Goal: Check status

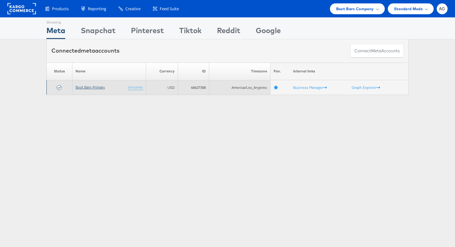
click at [83, 87] on link "Boot Barn Primary" at bounding box center [89, 87] width 29 height 5
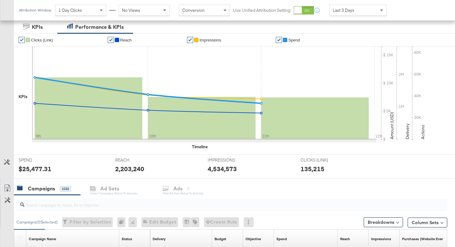
scroll to position [58, 0]
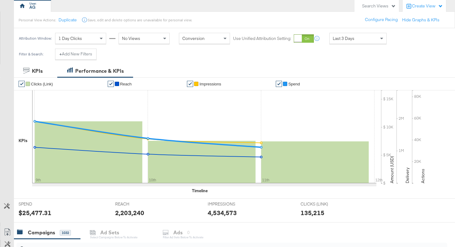
click at [356, 33] on div "Last 3 Days" at bounding box center [357, 38] width 57 height 11
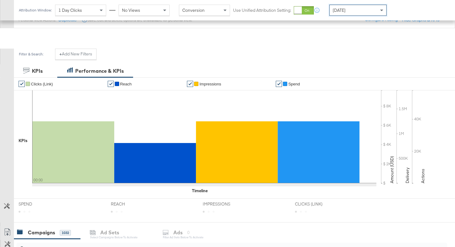
scroll to position [138, 0]
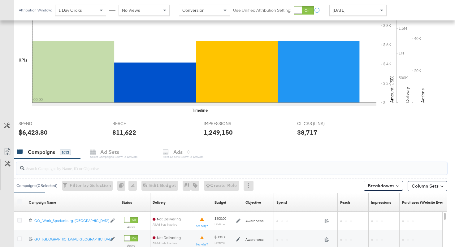
click at [171, 170] on input "search" at bounding box center [216, 166] width 384 height 12
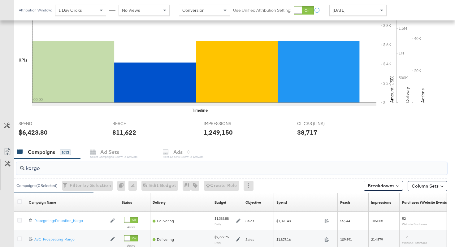
scroll to position [222, 0]
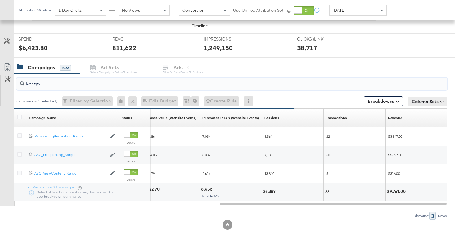
type input "kargo"
click at [429, 100] on button "Column Sets" at bounding box center [427, 102] width 40 height 10
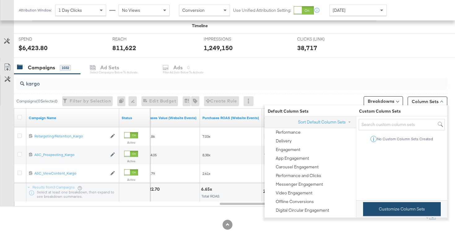
click at [377, 206] on button "Customize Column Sets" at bounding box center [402, 209] width 78 height 14
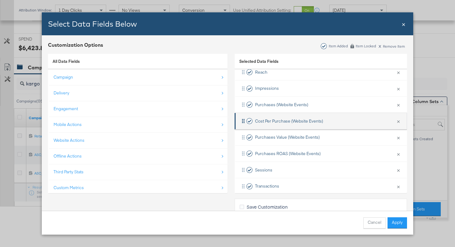
scroll to position [98, 0]
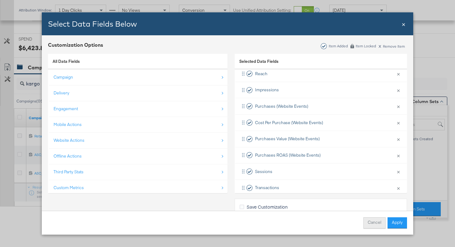
click at [369, 220] on button "Cancel" at bounding box center [374, 222] width 22 height 11
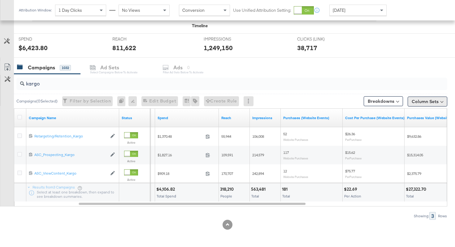
click at [428, 102] on button "Column Sets" at bounding box center [427, 102] width 40 height 10
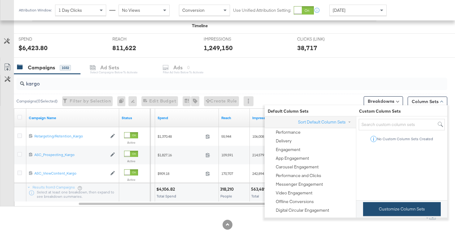
click at [392, 215] on button "Customize Column Sets" at bounding box center [402, 209] width 78 height 14
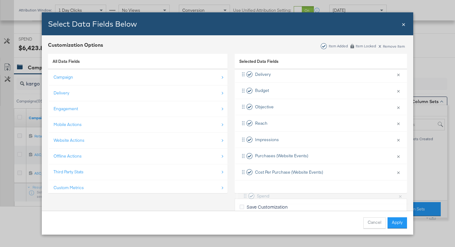
scroll to position [123, 0]
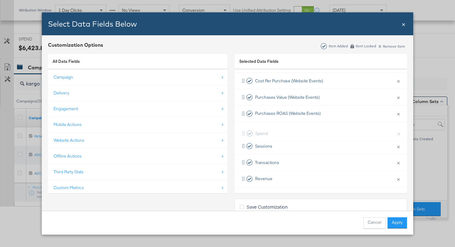
drag, startPoint x: 311, startPoint y: 157, endPoint x: 312, endPoint y: 136, distance: 20.1
click at [312, 136] on div "Delivery × Remove from KPIs Budget × Remove from KPIs Objective × Remove from K…" at bounding box center [320, 81] width 172 height 212
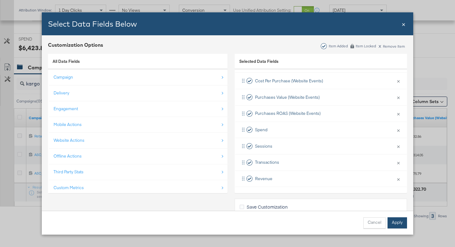
click at [392, 224] on button "Apply" at bounding box center [396, 222] width 19 height 11
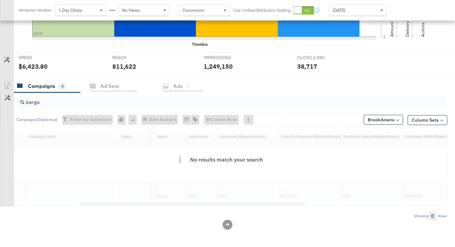
scroll to position [204, 0]
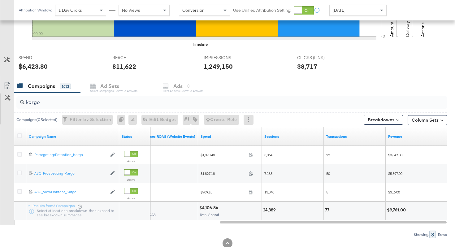
click at [302, 11] on div at bounding box center [298, 10] width 8 height 8
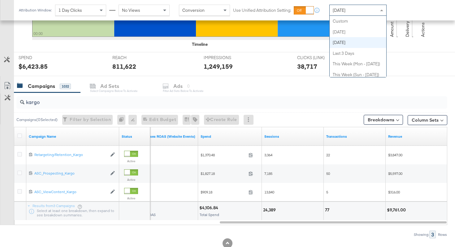
click at [338, 13] on div "[DATE]" at bounding box center [357, 10] width 57 height 11
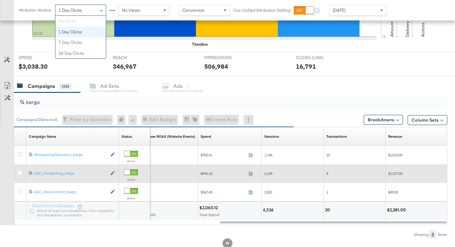
click at [99, 11] on span at bounding box center [102, 10] width 8 height 11
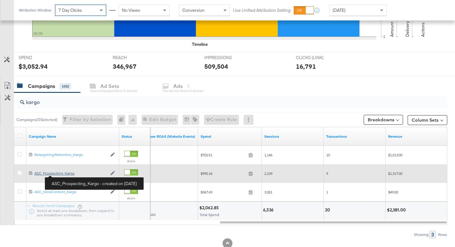
click at [67, 174] on div "ASC_Prospecting_Kargo ASC_Prospecting_Kargo" at bounding box center [70, 173] width 73 height 5
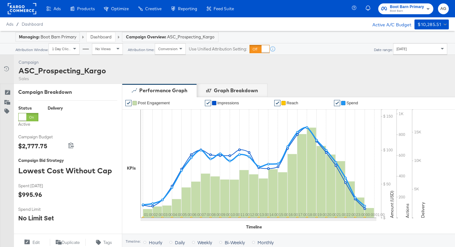
click at [407, 50] on span "[DATE]" at bounding box center [401, 48] width 10 height 5
click at [412, 50] on div "[DATE]" at bounding box center [417, 51] width 10 height 5
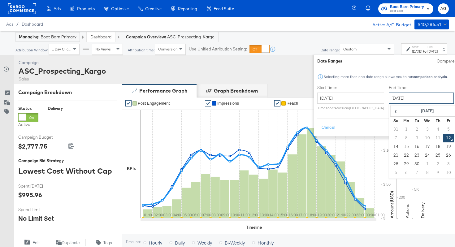
click at [389, 99] on input "[DATE]" at bounding box center [421, 97] width 65 height 11
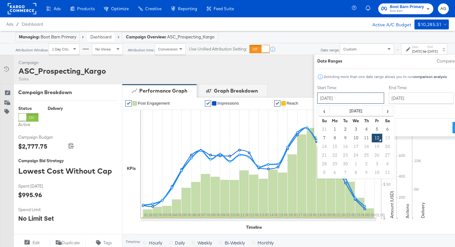
click at [352, 100] on input "[DATE]" at bounding box center [350, 97] width 67 height 11
click at [340, 136] on td "9" at bounding box center [345, 138] width 11 height 9
type input "[DATE]"
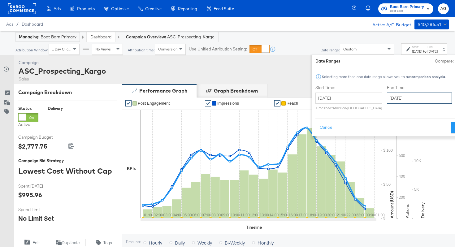
click at [387, 98] on input "[DATE]" at bounding box center [419, 97] width 65 height 11
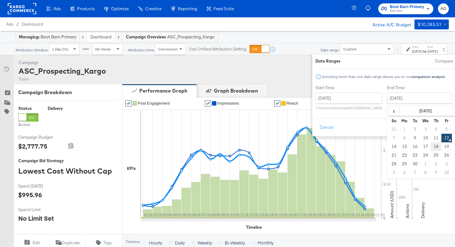
click at [431, 142] on td "18" at bounding box center [436, 146] width 11 height 9
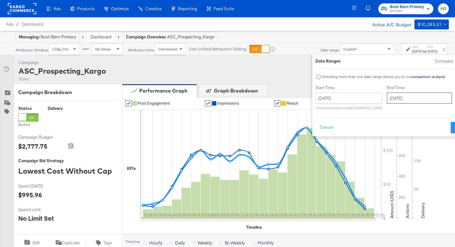
click at [394, 101] on input "[DATE]" at bounding box center [419, 97] width 65 height 11
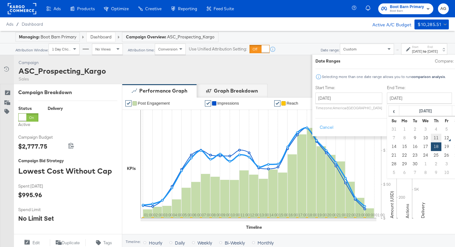
click at [431, 137] on td "11" at bounding box center [436, 138] width 11 height 9
type input "[DATE]"
click at [450, 123] on button "Apply" at bounding box center [459, 127] width 19 height 11
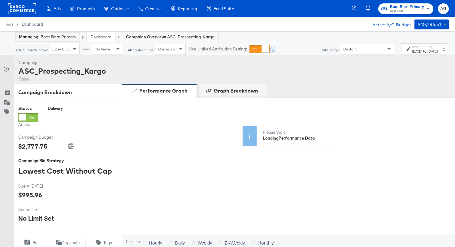
click at [100, 36] on link "Dashboard" at bounding box center [100, 37] width 21 height 6
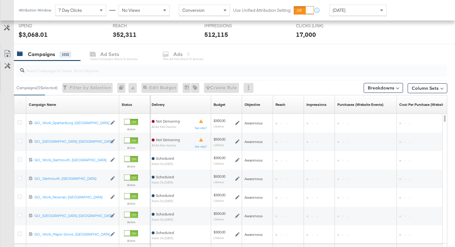
scroll to position [235, 0]
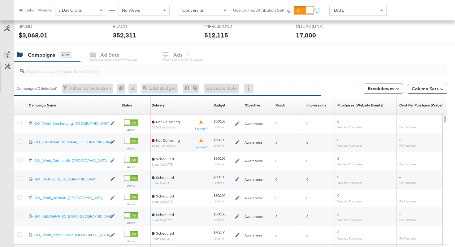
click at [136, 71] on input "search" at bounding box center [216, 68] width 384 height 12
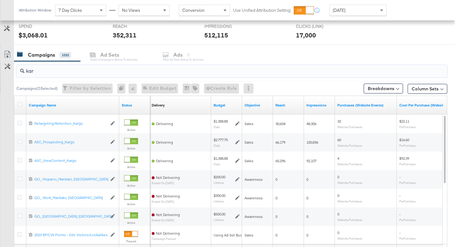
scroll to position [222, 0]
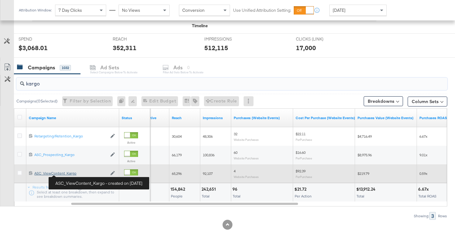
type input "kargo"
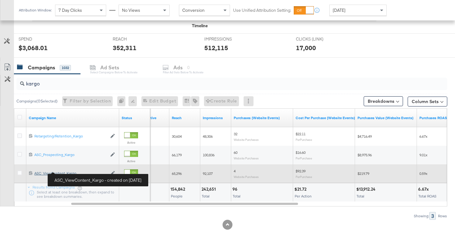
click at [70, 172] on div "ASC_ViewContent_Kargo ASC_ViewContent_Kargo" at bounding box center [70, 173] width 73 height 5
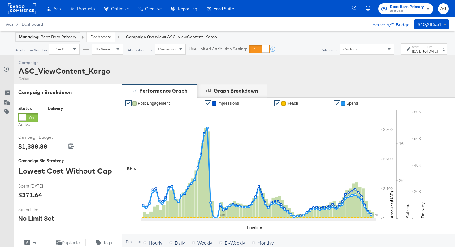
click at [97, 36] on link "Dashboard" at bounding box center [100, 37] width 21 height 6
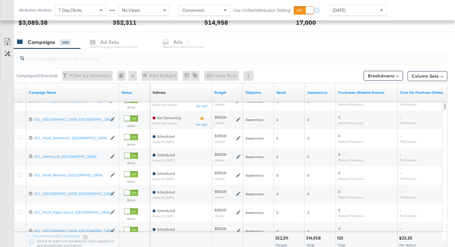
scroll to position [218, 0]
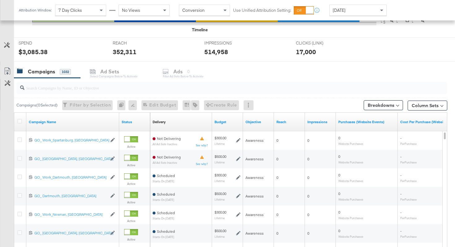
click at [144, 89] on input "search" at bounding box center [216, 85] width 384 height 12
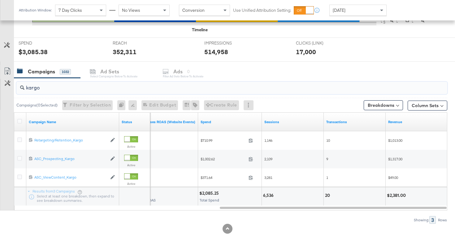
type input "kargo"
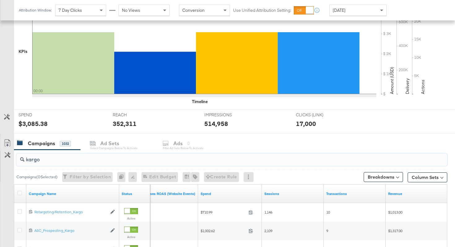
scroll to position [144, 0]
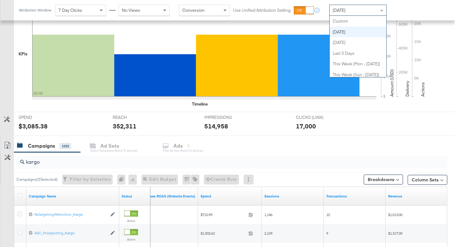
click at [361, 5] on div "[DATE]" at bounding box center [357, 10] width 57 height 11
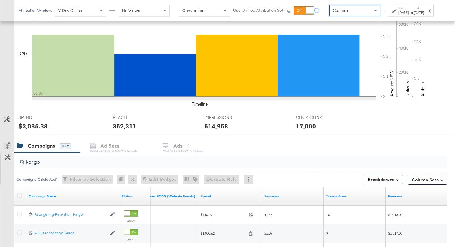
click at [387, 11] on div "Start: [DATE] to End: [DATE]" at bounding box center [410, 10] width 46 height 11
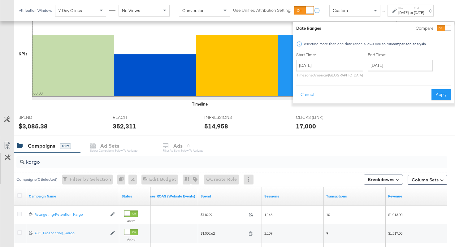
click at [346, 13] on div "Custom" at bounding box center [354, 10] width 50 height 11
click at [296, 95] on button "Cancel" at bounding box center [307, 94] width 22 height 11
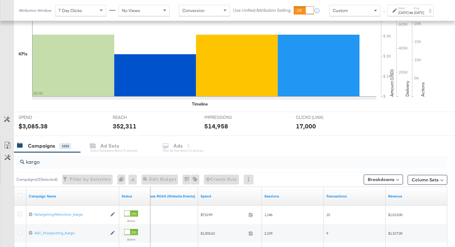
click at [398, 15] on div "[DATE]" at bounding box center [403, 12] width 10 height 5
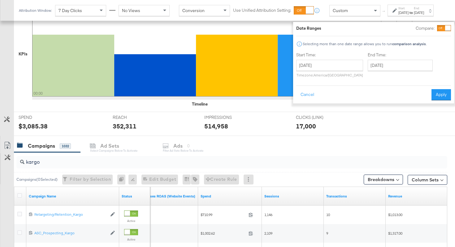
click at [391, 72] on div "End Time: [DATE] ‹ [DATE] › Su Mo Tu We Th Fr Sa 31 1 2 3 4 5 6 7 8 9 10 11 12 …" at bounding box center [401, 66] width 67 height 28
click at [391, 67] on input "[DATE]" at bounding box center [400, 65] width 65 height 11
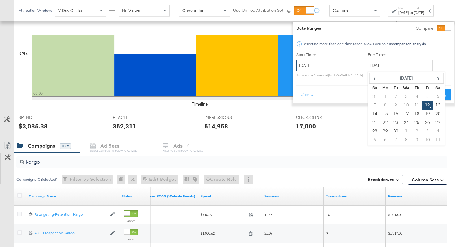
click at [341, 65] on input "[DATE]" at bounding box center [329, 65] width 67 height 11
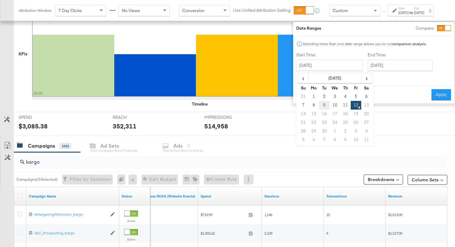
click at [319, 105] on td "9" at bounding box center [324, 105] width 11 height 9
type input "[DATE]"
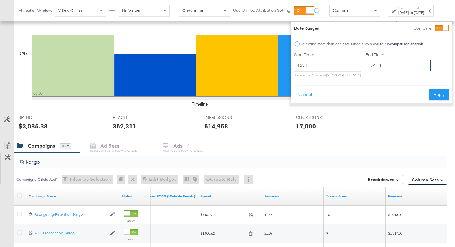
click at [381, 64] on input "[DATE]" at bounding box center [397, 65] width 65 height 11
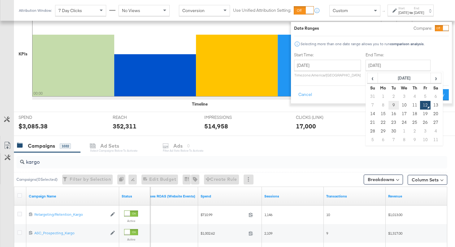
click at [388, 107] on td "9" at bounding box center [393, 105] width 11 height 9
type input "[DATE]"
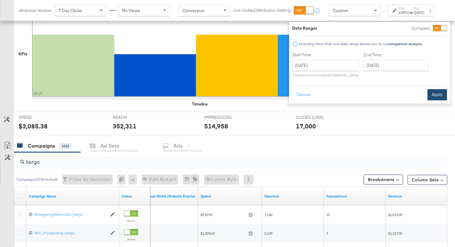
click at [427, 93] on button "Apply" at bounding box center [436, 94] width 19 height 11
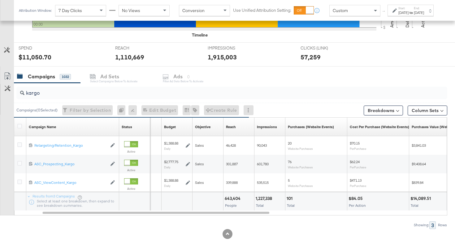
scroll to position [218, 0]
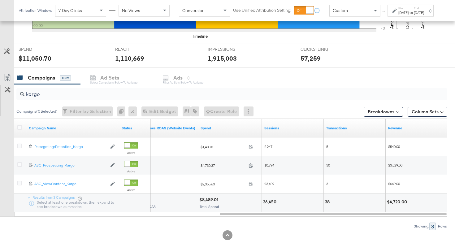
click at [403, 10] on label "Start:" at bounding box center [403, 8] width 10 height 4
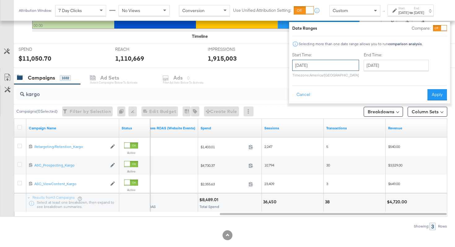
click at [329, 69] on input "[DATE]" at bounding box center [325, 65] width 67 height 11
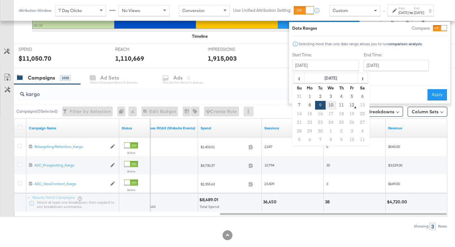
click at [325, 105] on td "10" at bounding box center [330, 105] width 11 height 9
type input "[DATE]"
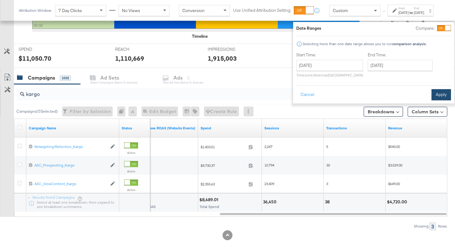
click at [431, 98] on button "Apply" at bounding box center [440, 94] width 19 height 11
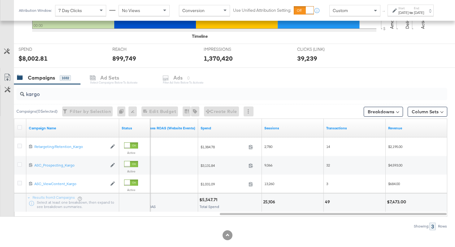
click at [398, 15] on div "[DATE]" at bounding box center [403, 12] width 10 height 5
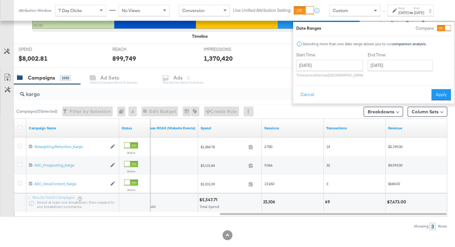
click at [332, 72] on div "[DATE] ‹ [DATE] › Su Mo Tu We Th Fr Sa 31 1 2 3 4 5 6 7 8 9 10 11 12 13 14 15 1…" at bounding box center [329, 69] width 67 height 18
click at [332, 67] on input "[DATE]" at bounding box center [329, 65] width 67 height 11
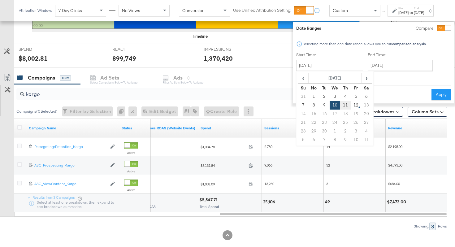
click at [340, 102] on td "11" at bounding box center [345, 105] width 11 height 9
type input "[DATE]"
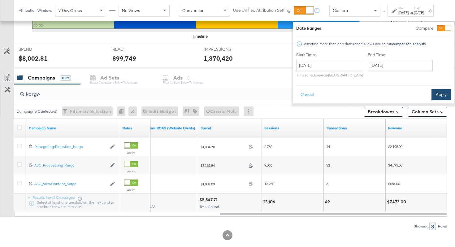
click at [431, 93] on button "Apply" at bounding box center [440, 94] width 19 height 11
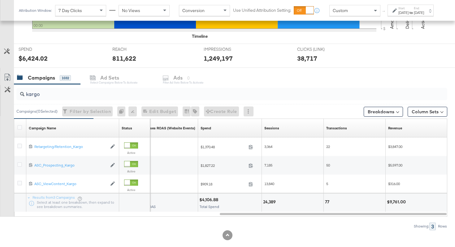
click at [398, 15] on div "[DATE]" at bounding box center [403, 12] width 10 height 5
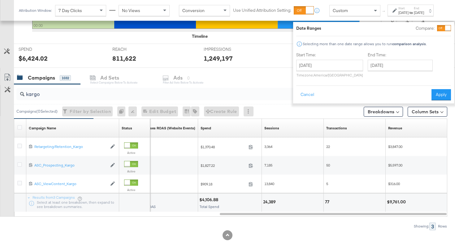
click at [320, 71] on div "[DATE] ‹ [DATE] › Su Mo Tu We Th Fr Sa 31 1 2 3 4 5 6 7 8 9 10 11 12 13 14 15 1…" at bounding box center [329, 69] width 67 height 18
click at [320, 64] on input "[DATE]" at bounding box center [329, 65] width 67 height 11
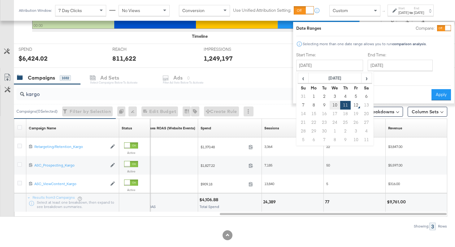
click at [329, 106] on td "10" at bounding box center [334, 105] width 11 height 9
type input "[DATE]"
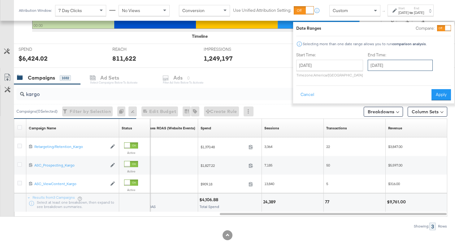
click at [368, 67] on input "[DATE]" at bounding box center [400, 65] width 65 height 11
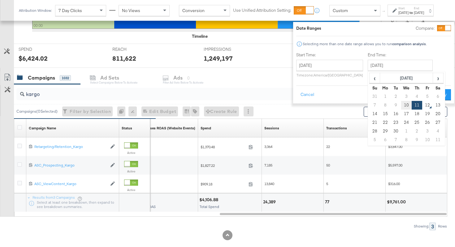
click at [401, 101] on td "10" at bounding box center [406, 105] width 11 height 9
type input "[DATE]"
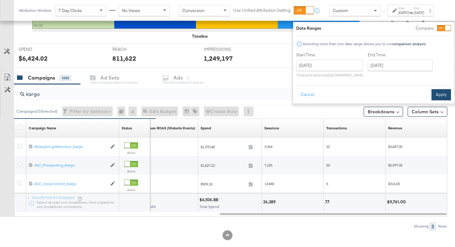
click at [431, 96] on button "Apply" at bounding box center [440, 94] width 19 height 11
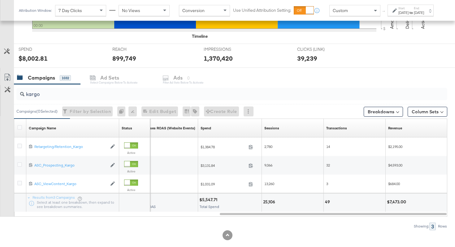
click at [410, 15] on strong "to" at bounding box center [410, 12] width 5 height 5
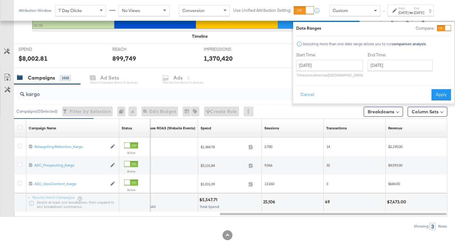
click at [341, 71] on div "[DATE] ‹ [DATE] › Su Mo Tu We Th Fr Sa 31 1 2 3 4 5 6 7 8 9 10 11 12 13 14 15 1…" at bounding box center [329, 69] width 67 height 18
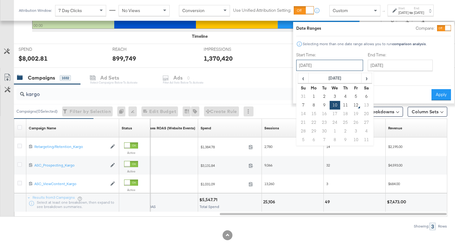
click at [337, 64] on input "[DATE]" at bounding box center [329, 65] width 67 height 11
click at [340, 104] on td "11" at bounding box center [345, 105] width 11 height 9
type input "[DATE]"
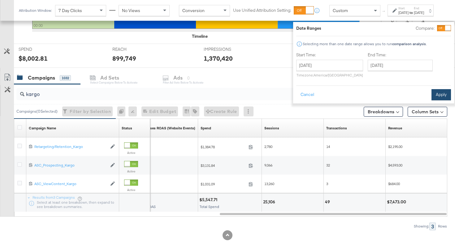
click at [431, 93] on button "Apply" at bounding box center [440, 94] width 19 height 11
